Goal: Information Seeking & Learning: Learn about a topic

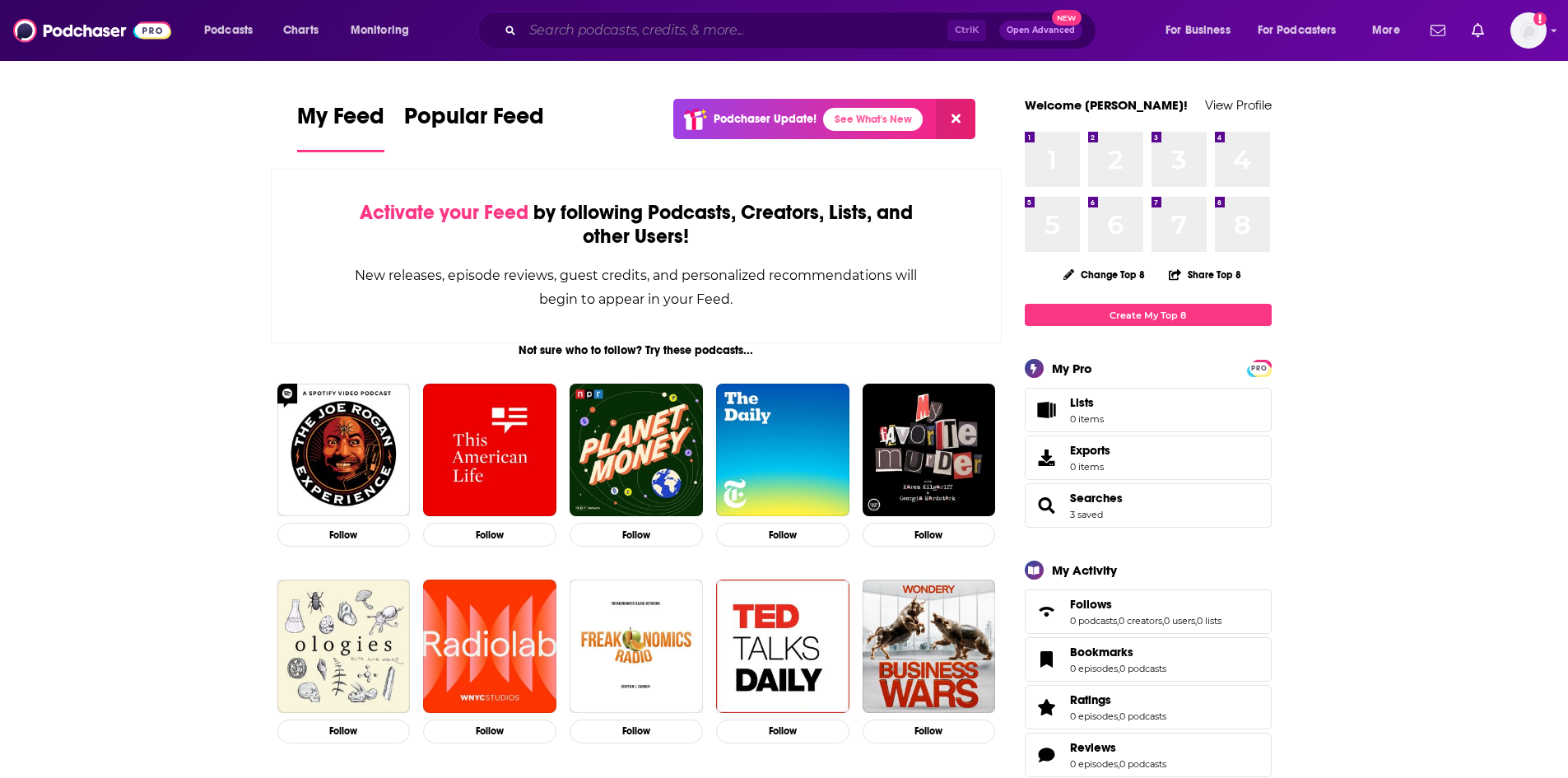
click at [617, 37] on input "Search podcasts, credits, & more..." at bounding box center [735, 30] width 425 height 27
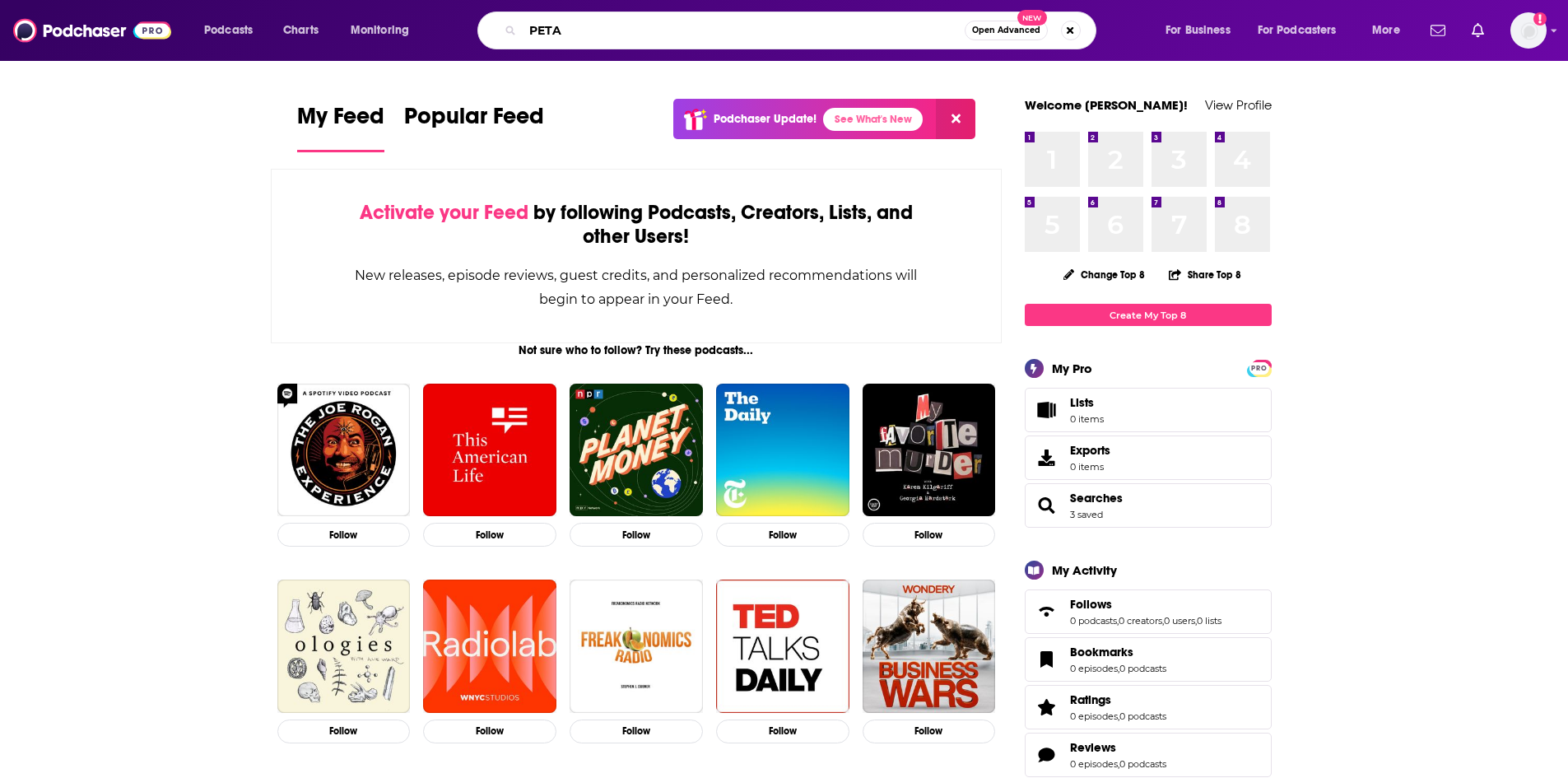
type input "PETA"
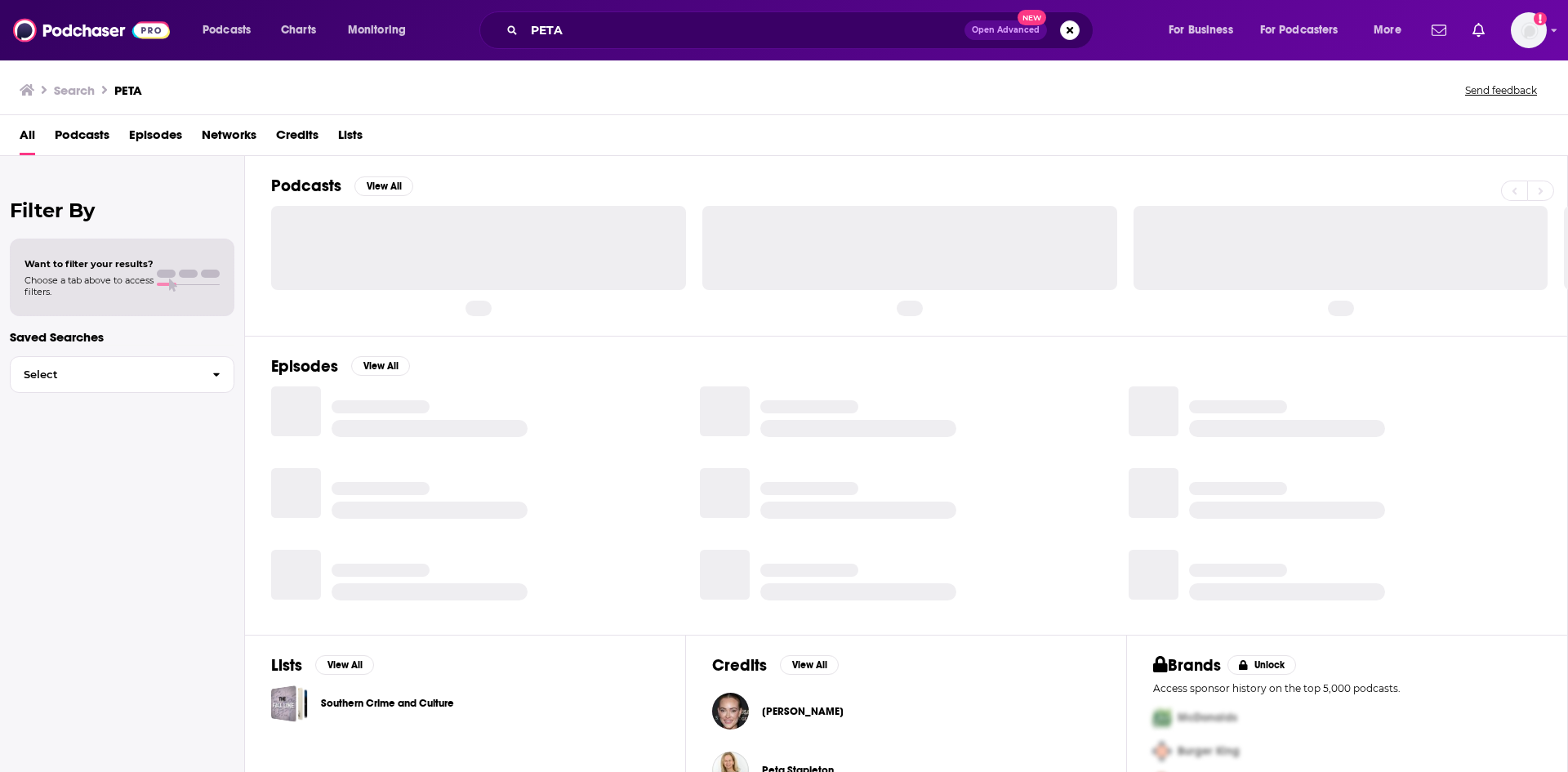
click at [150, 131] on span "Episodes" at bounding box center [155, 138] width 53 height 33
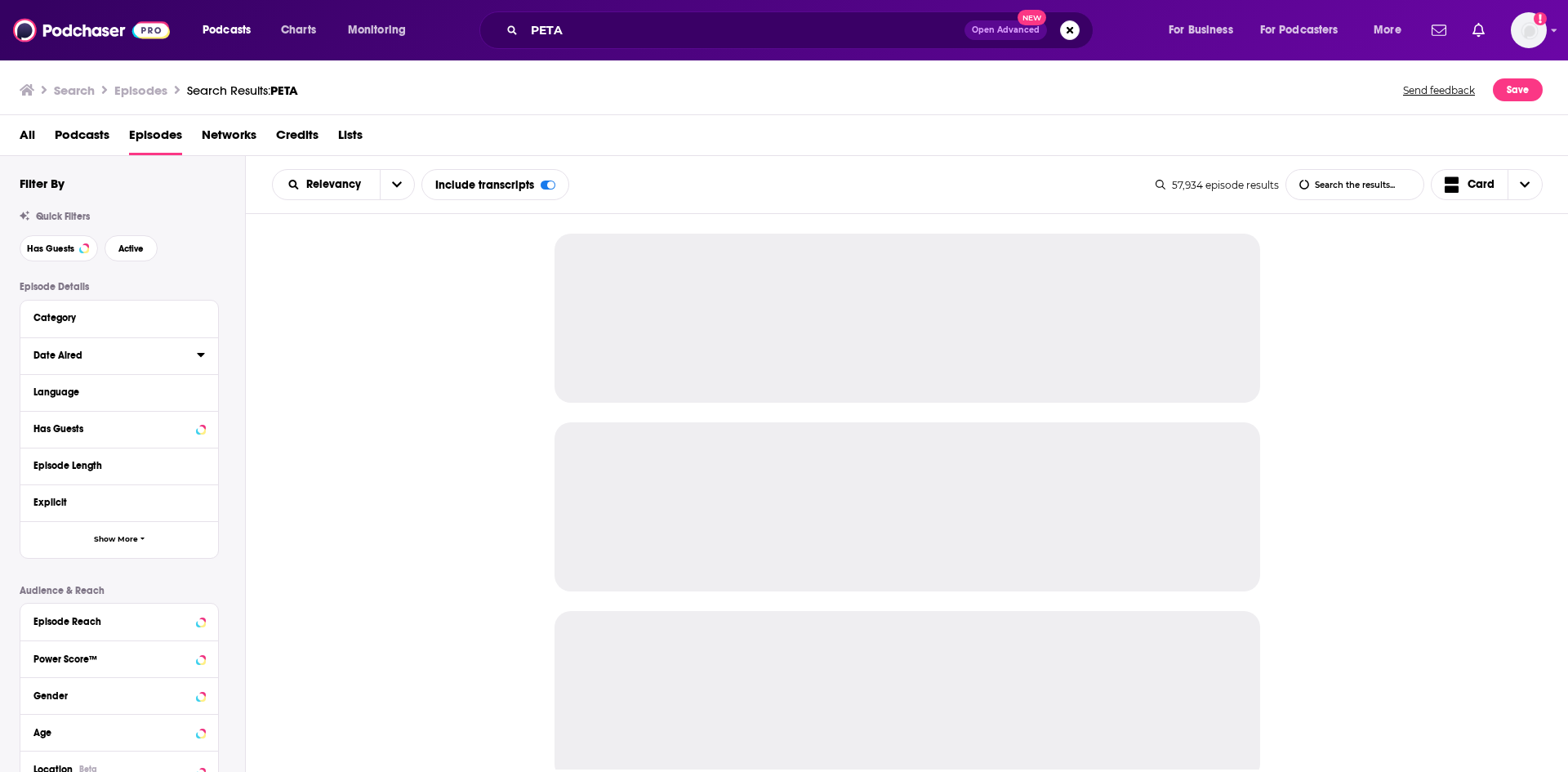
click at [197, 360] on icon at bounding box center [200, 354] width 8 height 13
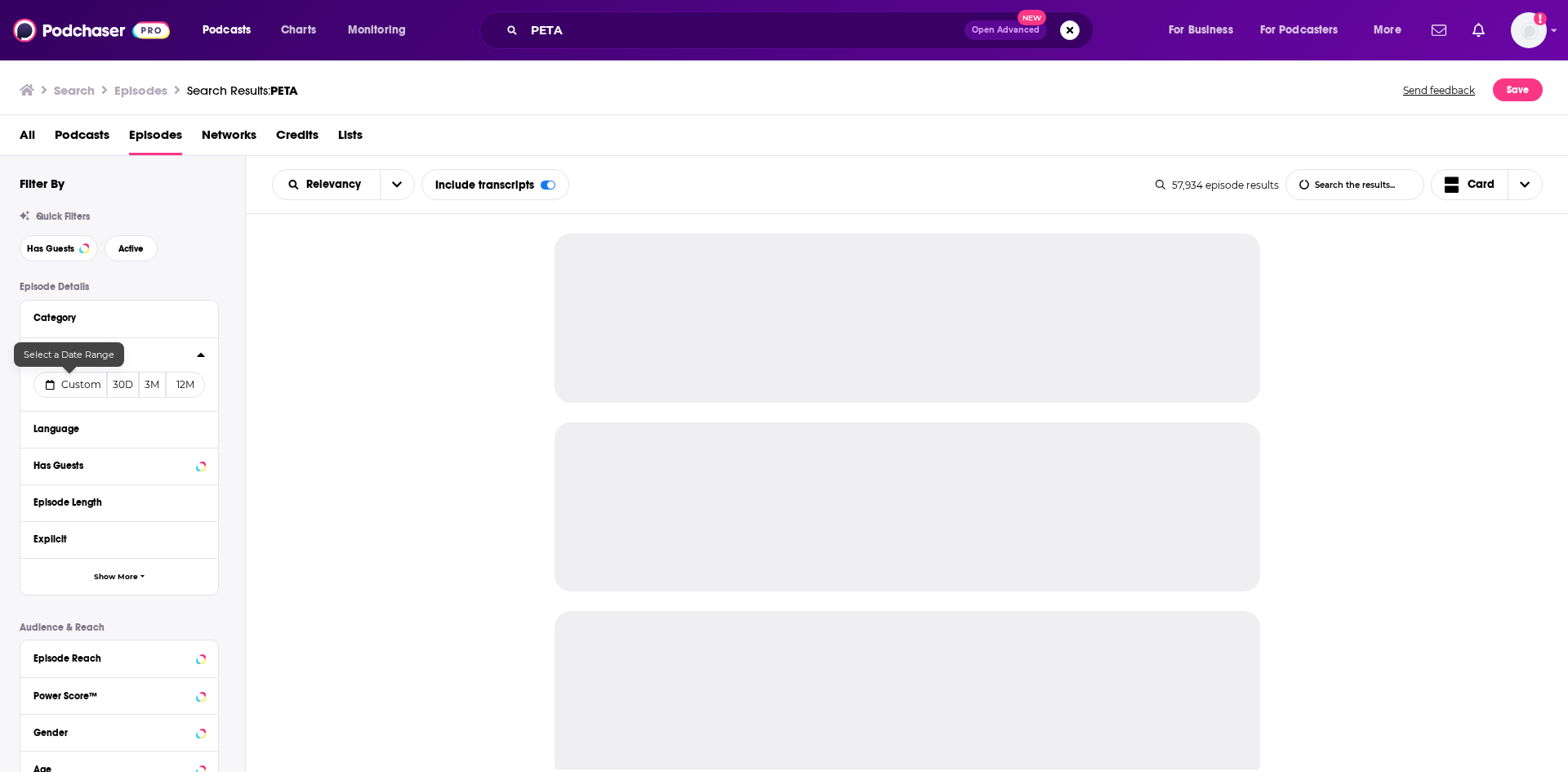
click at [84, 381] on span "Custom" at bounding box center [81, 384] width 40 height 12
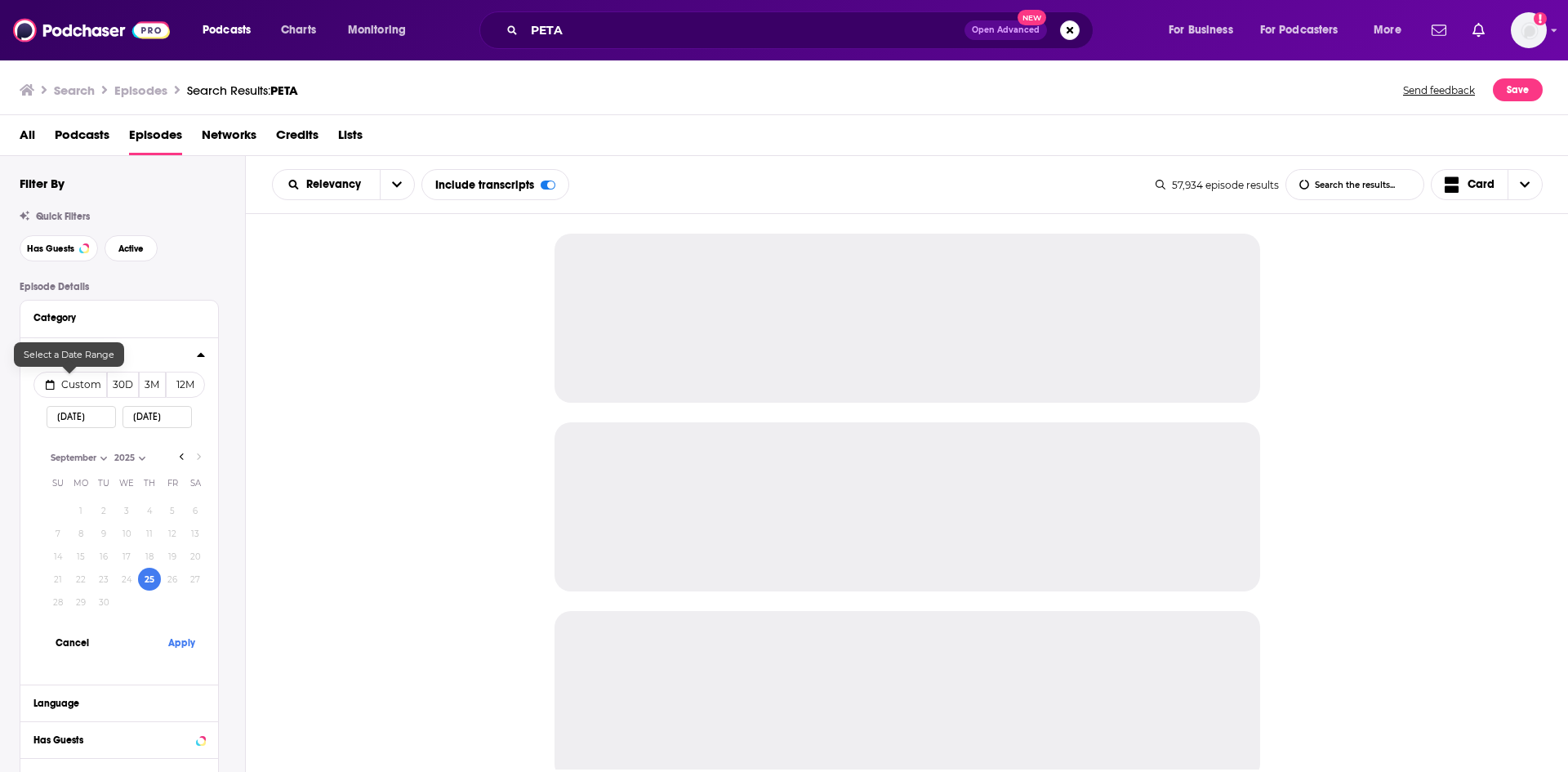
select select "8"
select select "2025"
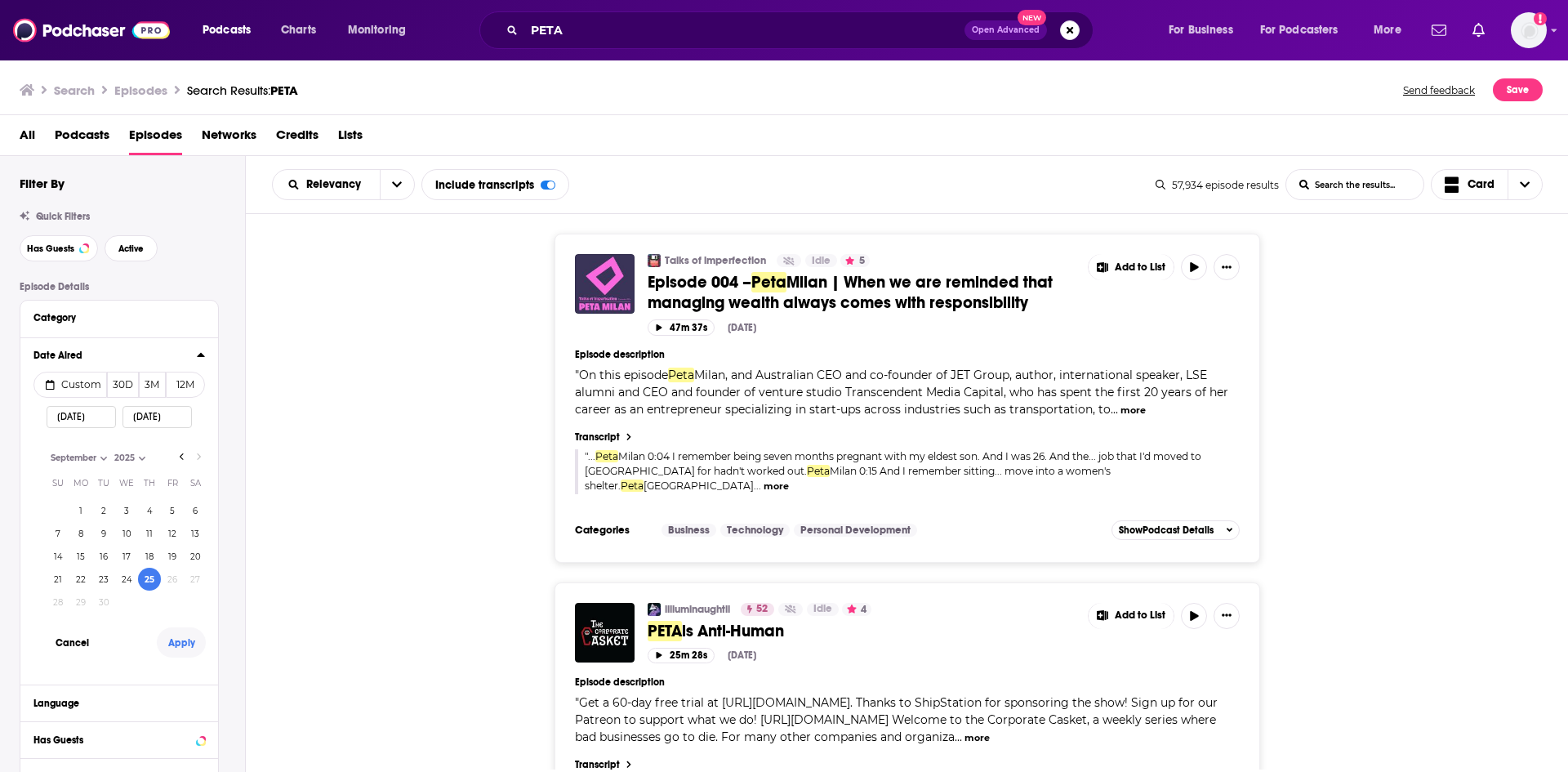
click at [182, 640] on button "Apply" at bounding box center [182, 642] width 49 height 30
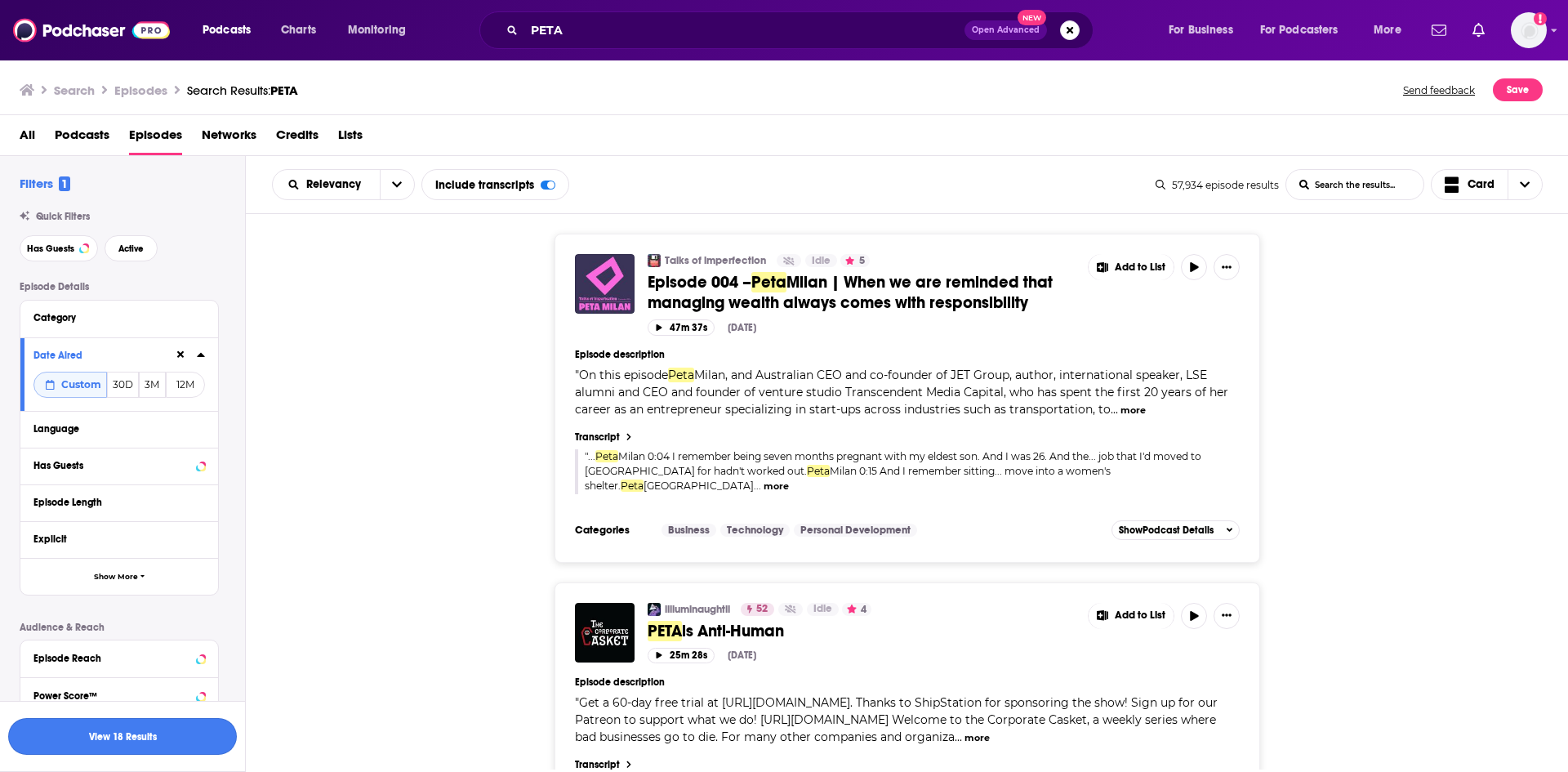
click at [152, 745] on button "View 18 Results" at bounding box center [122, 737] width 228 height 37
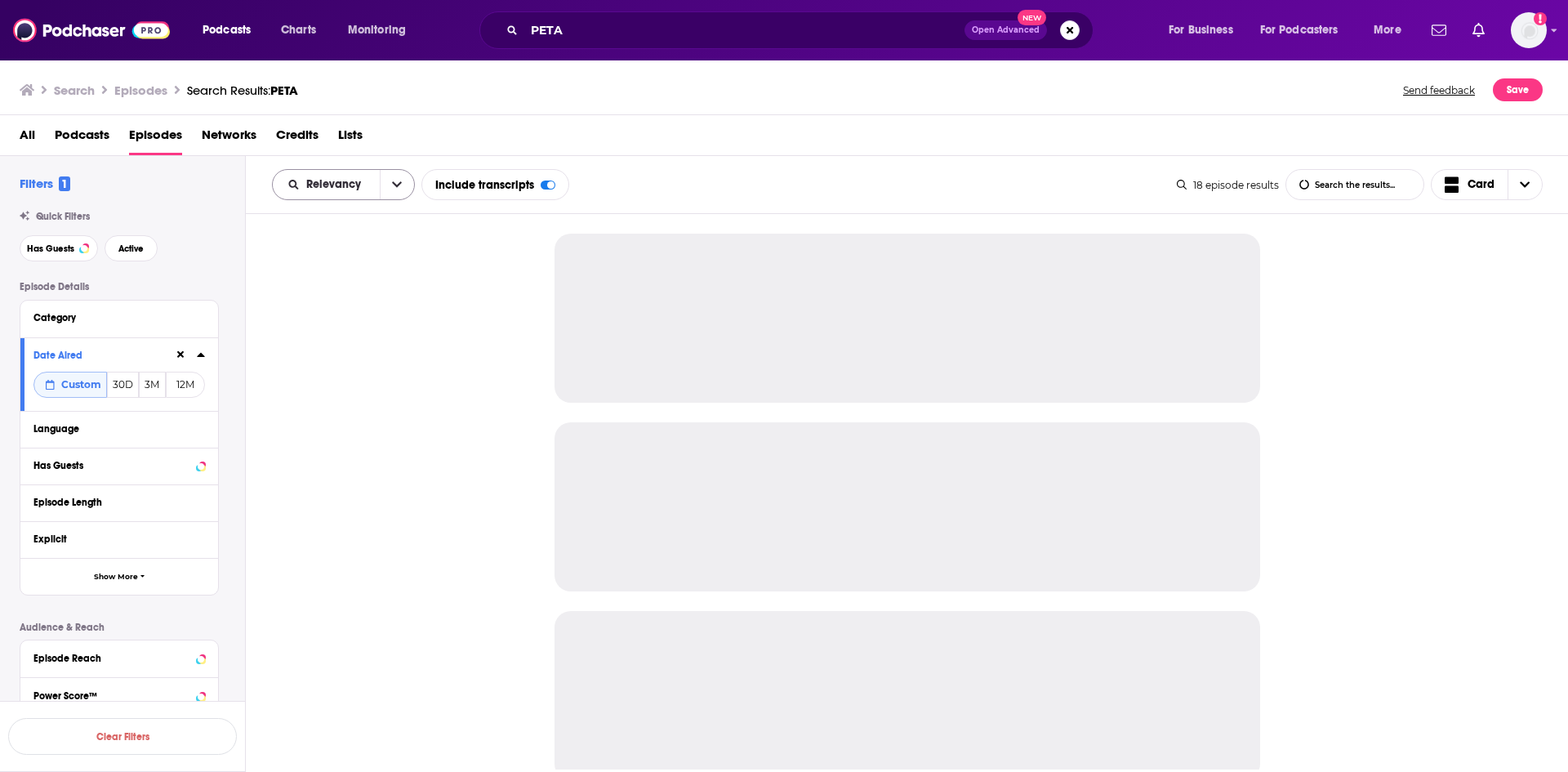
click at [375, 191] on div "Relevancy" at bounding box center [344, 184] width 143 height 31
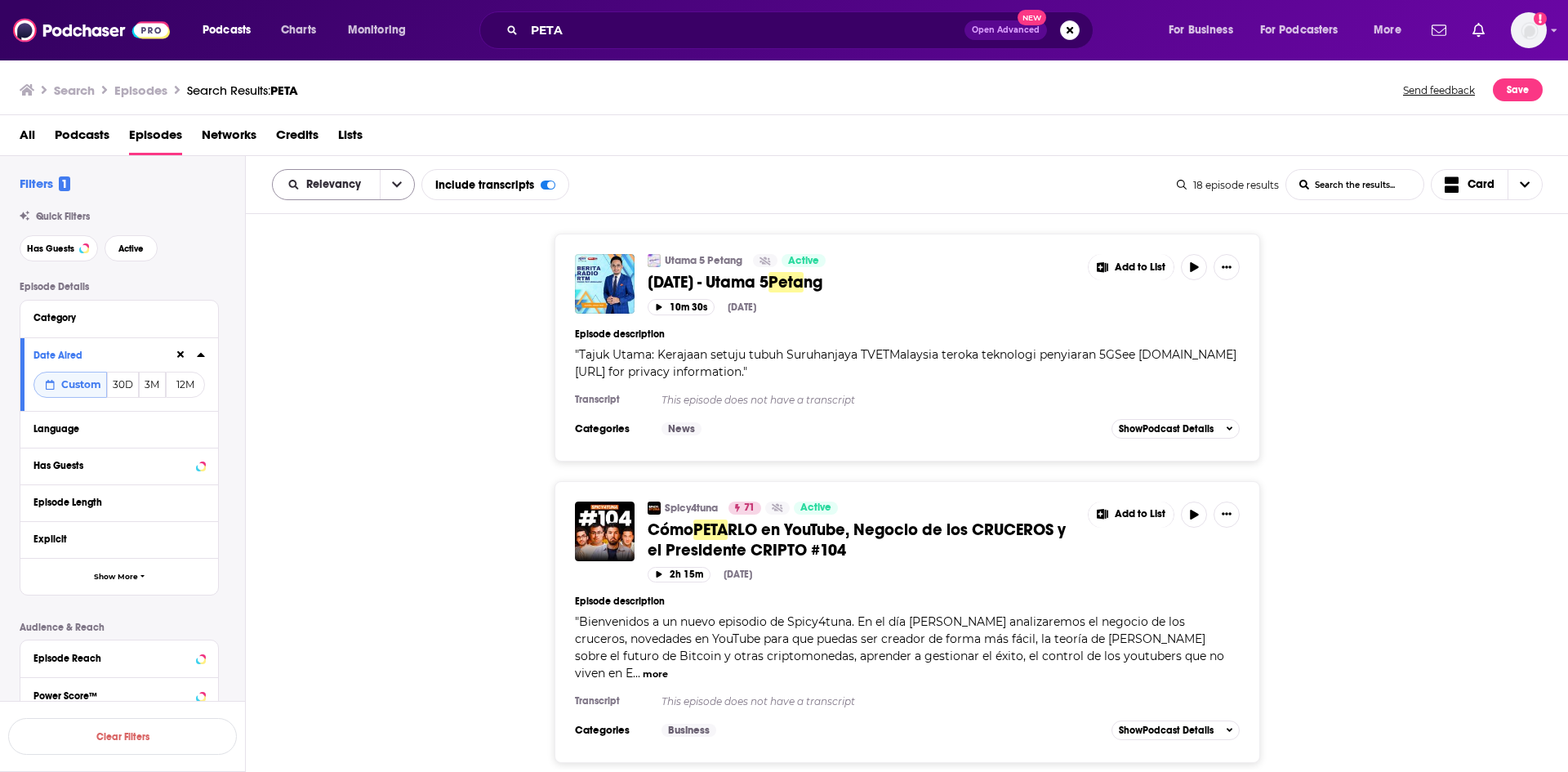
click at [386, 193] on button "open menu" at bounding box center [397, 184] width 34 height 29
click at [355, 324] on span "Power Score" at bounding box center [353, 323] width 96 height 9
